Goal: Complete application form

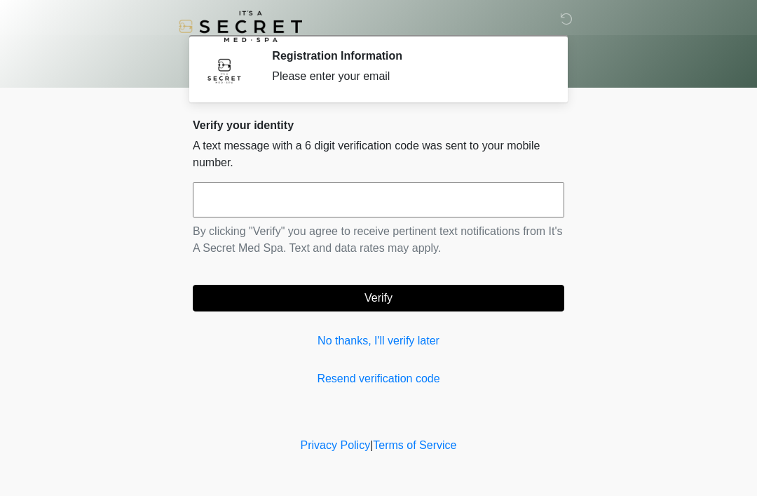
click at [355, 332] on link "No thanks, I'll verify later" at bounding box center [379, 340] width 372 height 17
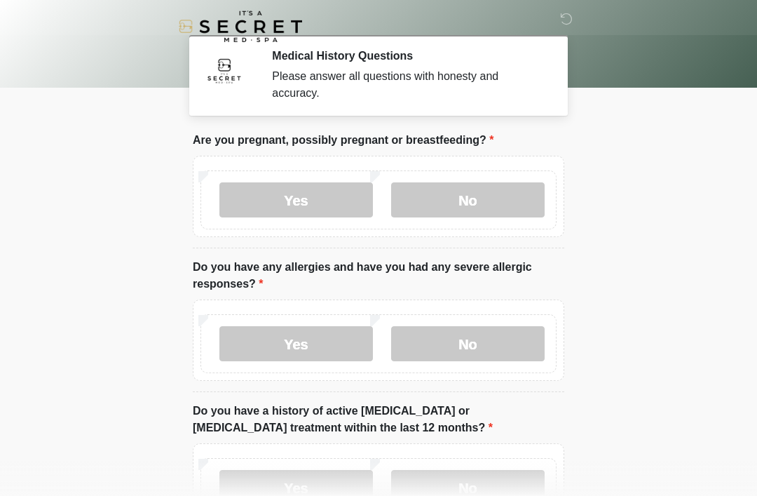
click at [460, 212] on label "No" at bounding box center [468, 199] width 154 height 35
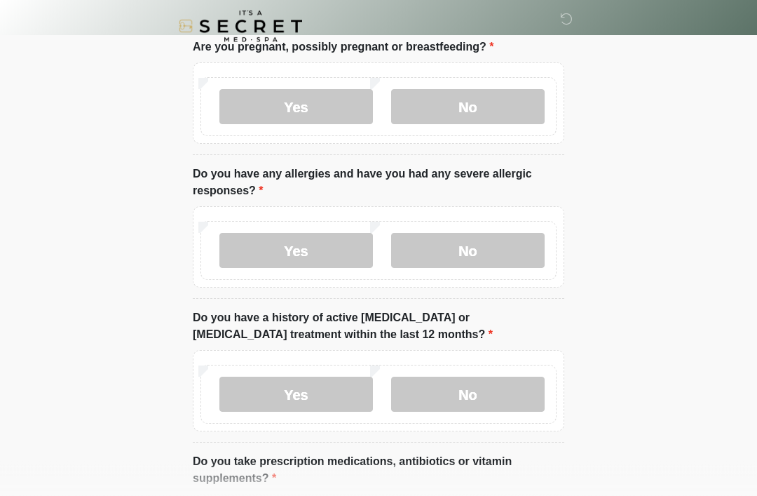
scroll to position [98, 0]
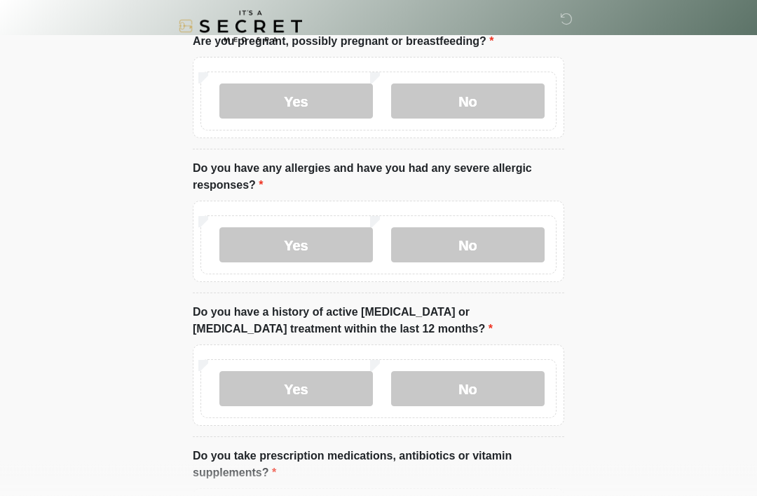
click at [456, 249] on label "No" at bounding box center [468, 245] width 154 height 35
click at [509, 390] on label "No" at bounding box center [468, 388] width 154 height 35
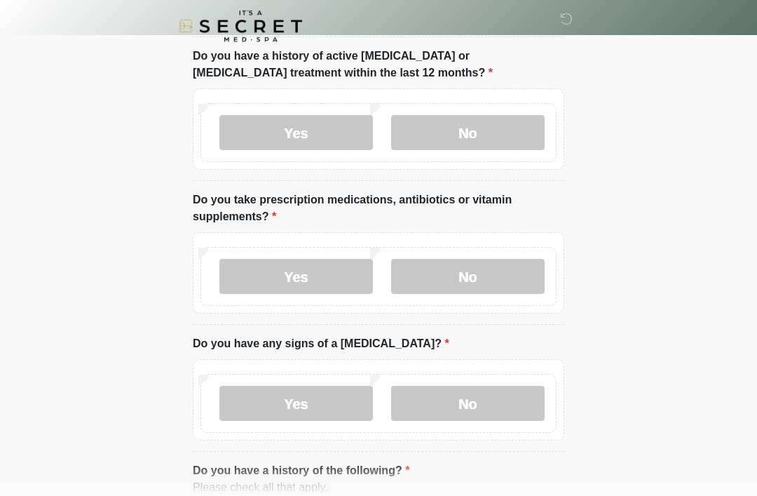
scroll to position [358, 0]
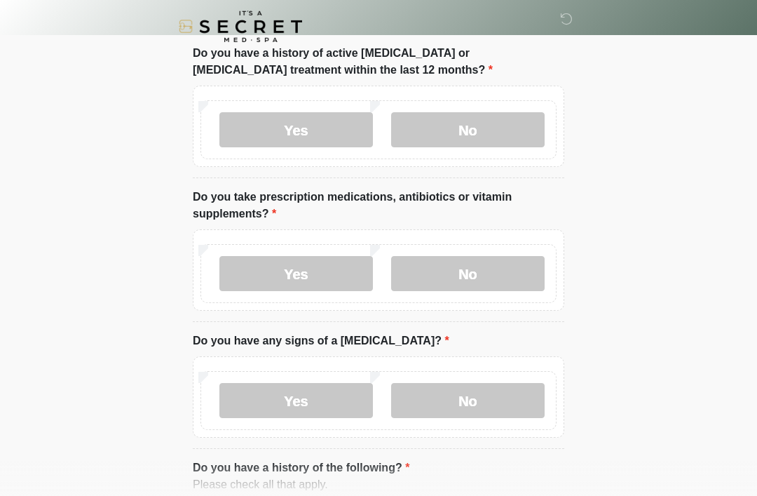
click at [467, 280] on label "No" at bounding box center [468, 273] width 154 height 35
click at [459, 409] on label "No" at bounding box center [468, 400] width 154 height 35
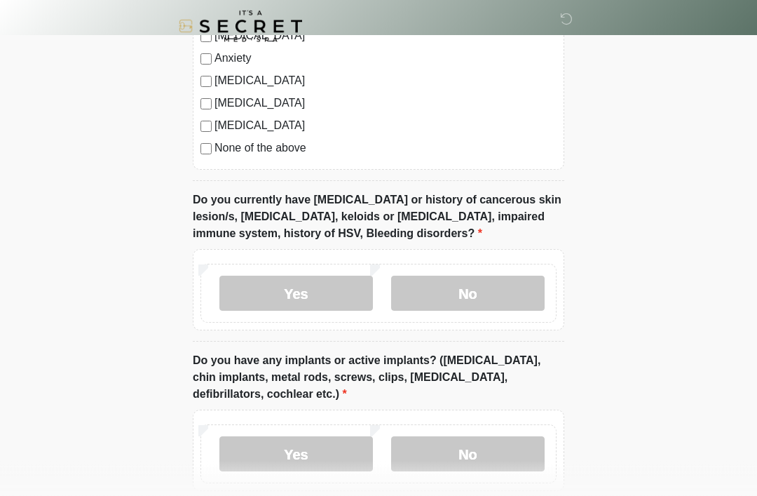
scroll to position [973, 0]
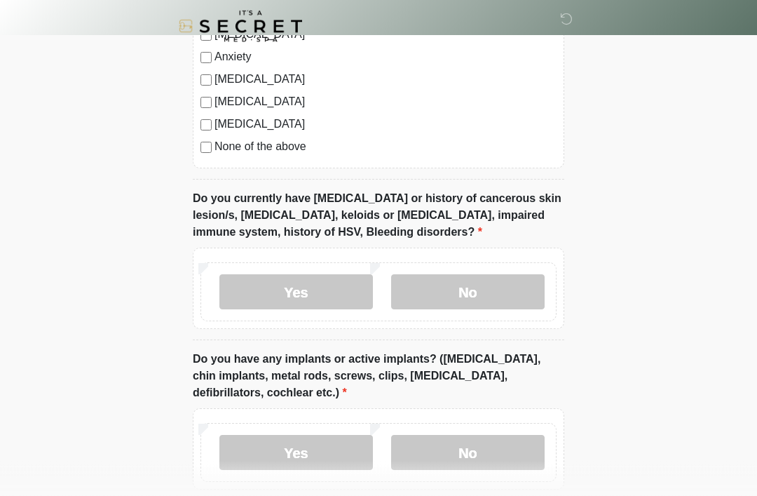
click at [487, 302] on label "No" at bounding box center [468, 292] width 154 height 35
click at [475, 460] on label "No" at bounding box center [468, 452] width 154 height 35
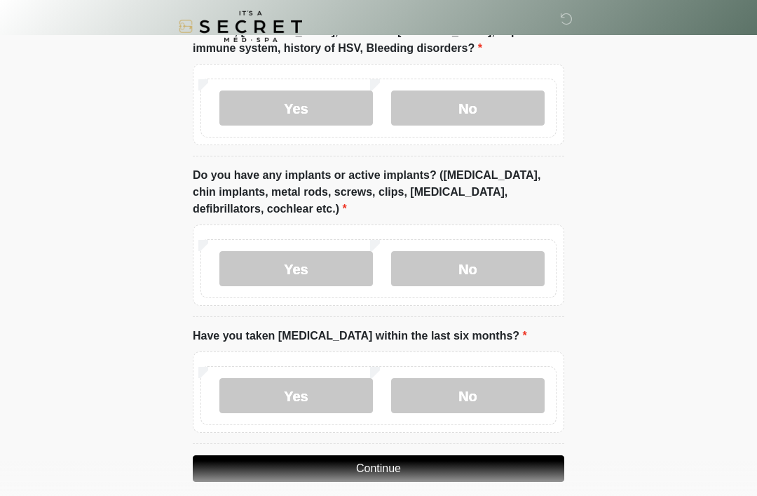
scroll to position [1172, 0]
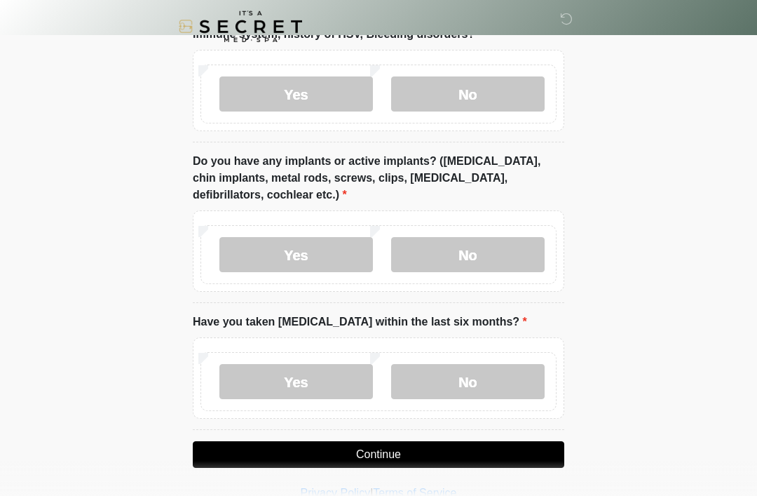
click at [474, 388] on label "No" at bounding box center [468, 381] width 154 height 35
click at [386, 459] on button "Continue" at bounding box center [379, 454] width 372 height 27
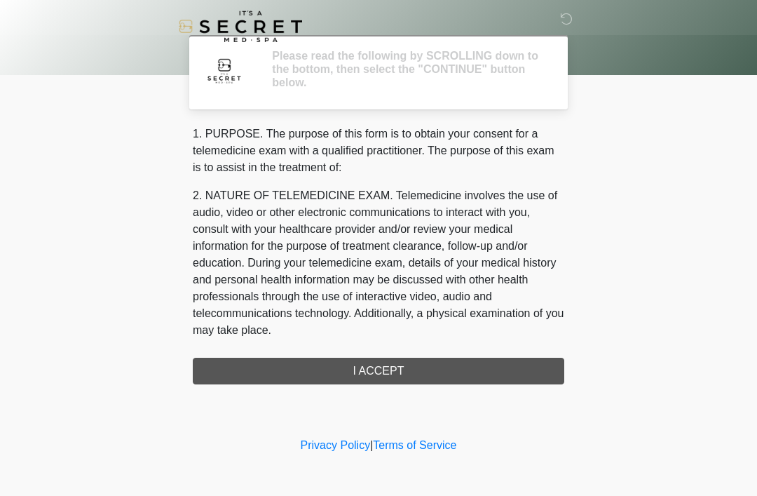
scroll to position [0, 0]
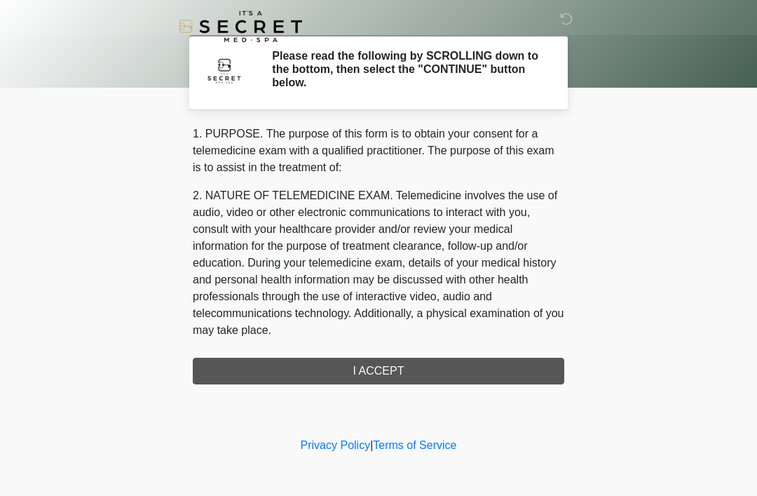
click at [431, 373] on div "1. PURPOSE. The purpose of this form is to obtain your consent for a telemedici…" at bounding box center [379, 255] width 372 height 259
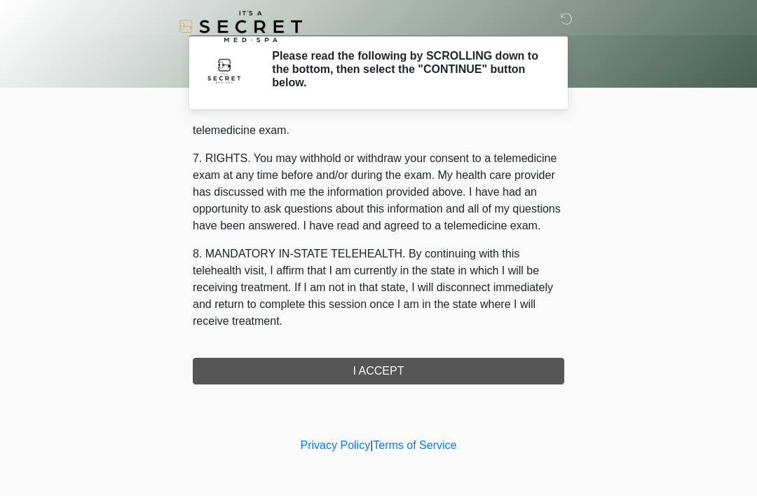
scroll to position [598, 0]
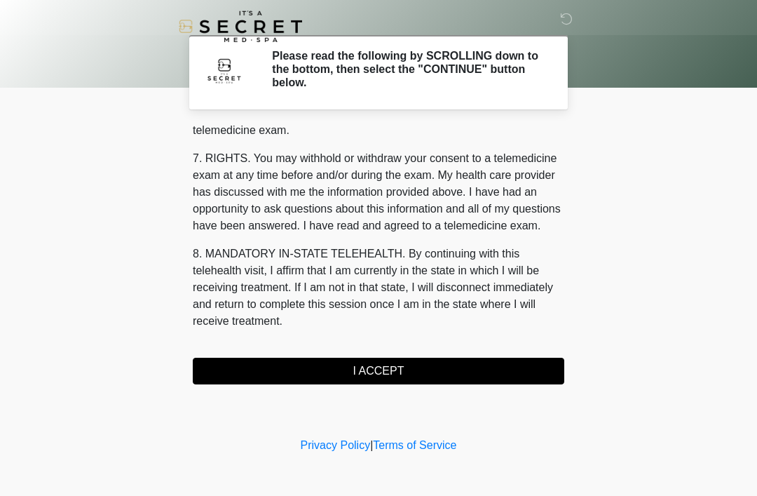
click at [253, 359] on button "I ACCEPT" at bounding box center [379, 371] width 372 height 27
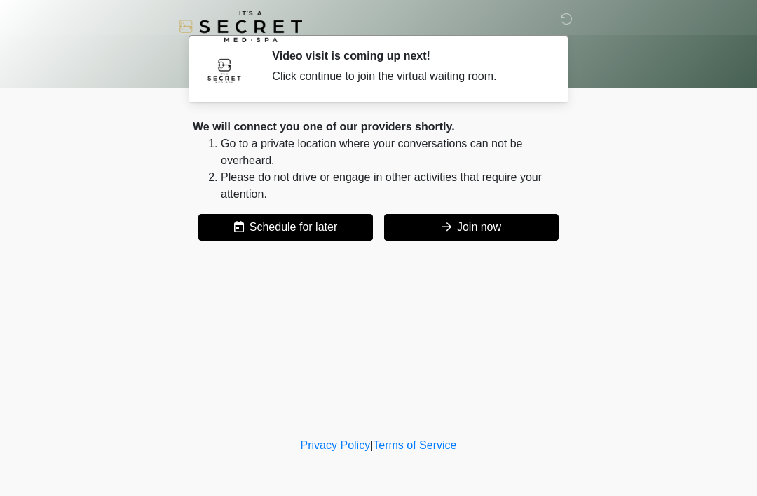
click at [519, 224] on button "Join now" at bounding box center [471, 227] width 175 height 27
